Goal: Navigation & Orientation: Understand site structure

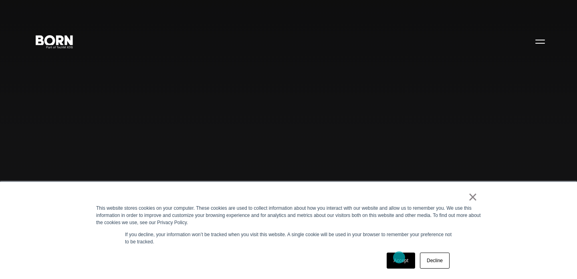
click at [399, 258] on link "Accept" at bounding box center [401, 261] width 28 height 16
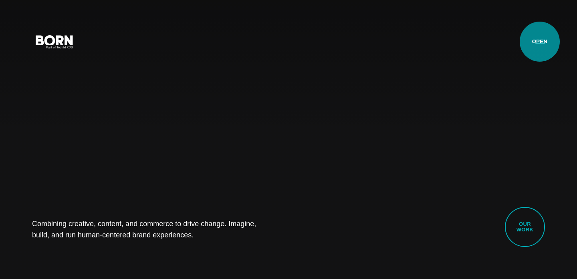
click at [540, 42] on button "Primary Menu" at bounding box center [539, 41] width 19 height 17
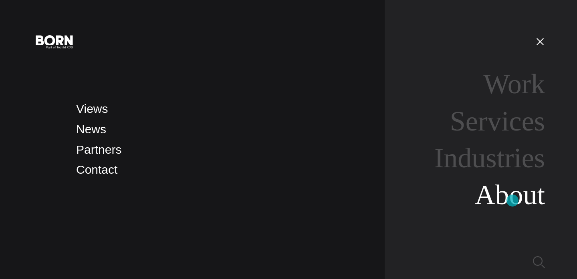
click at [512, 199] on link "About" at bounding box center [510, 194] width 70 height 31
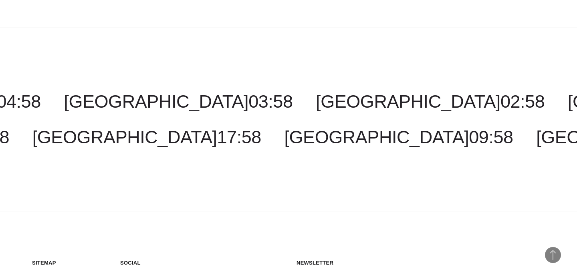
scroll to position [2716, 0]
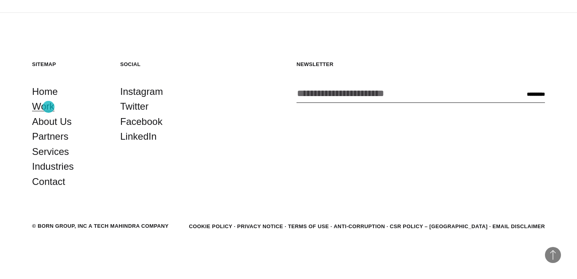
click at [48, 107] on link "Work" at bounding box center [43, 106] width 22 height 15
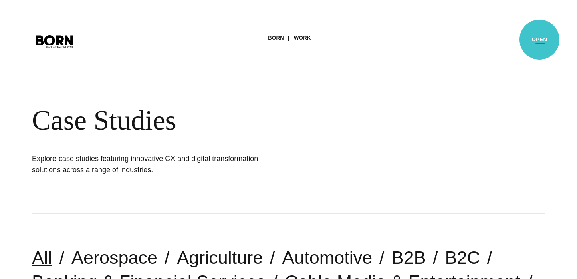
click at [539, 40] on button "Primary Menu" at bounding box center [539, 41] width 19 height 17
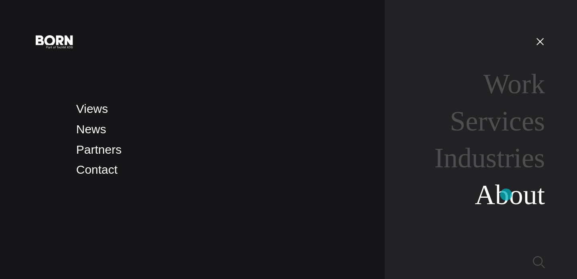
click at [506, 195] on link "About" at bounding box center [510, 194] width 70 height 31
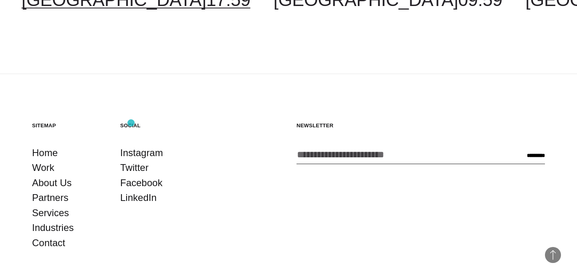
scroll to position [2647, 0]
